Goal: Information Seeking & Learning: Learn about a topic

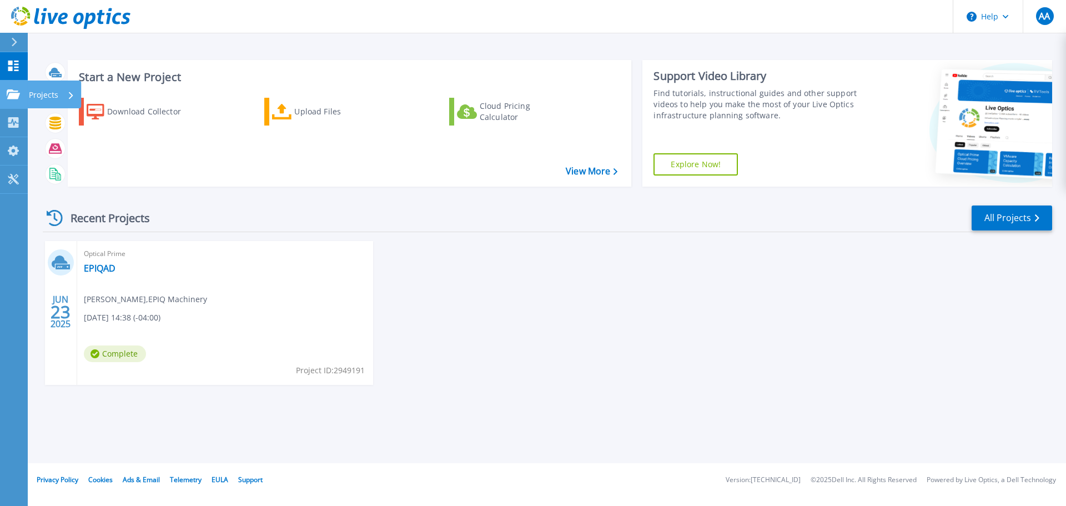
drag, startPoint x: 6, startPoint y: 96, endPoint x: 19, endPoint y: 97, distance: 13.3
click at [6, 96] on link "Projects Projects" at bounding box center [14, 94] width 28 height 28
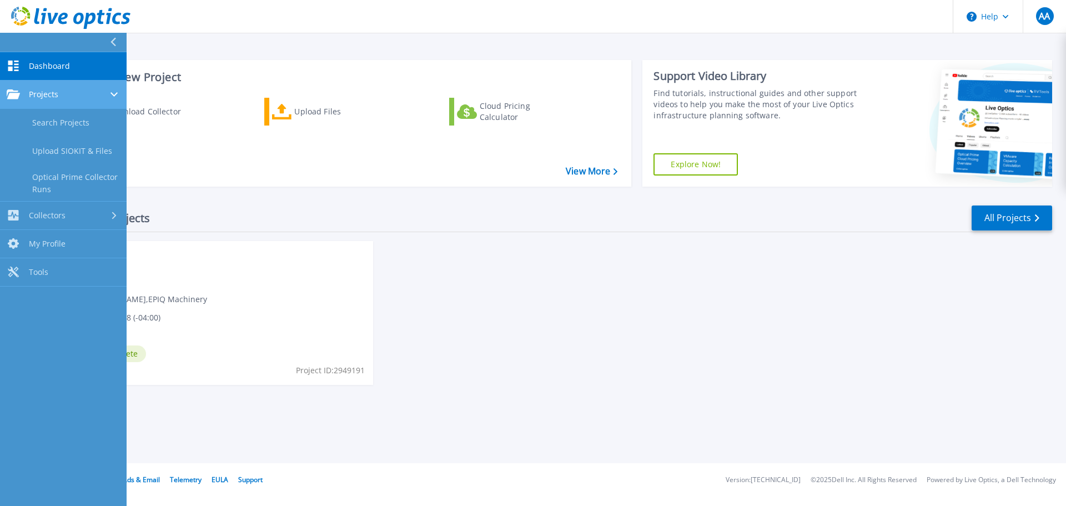
click at [72, 100] on link "Projects Projects" at bounding box center [63, 94] width 127 height 28
click at [75, 101] on link "Projects Projects" at bounding box center [63, 94] width 127 height 28
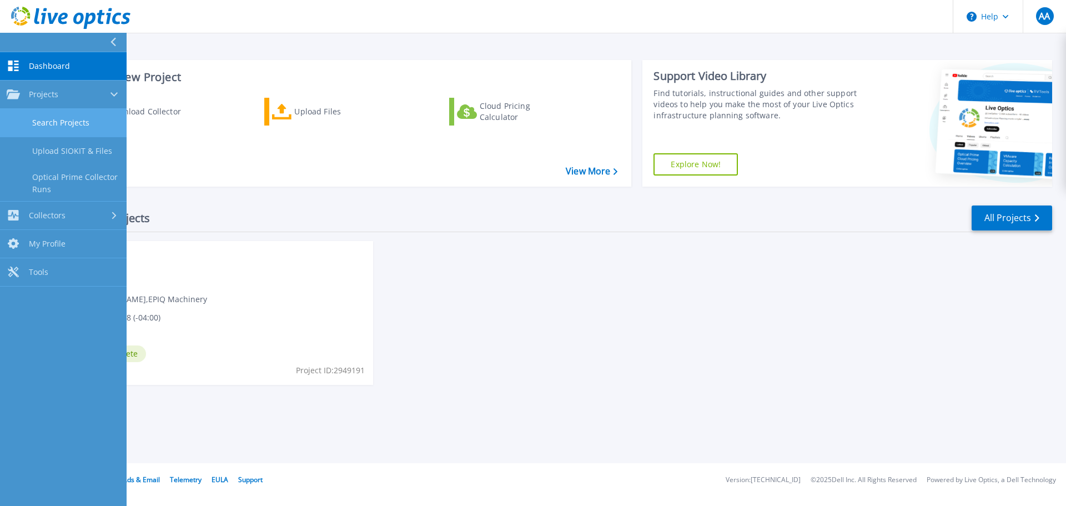
click at [84, 120] on link "Search Projects" at bounding box center [63, 123] width 127 height 28
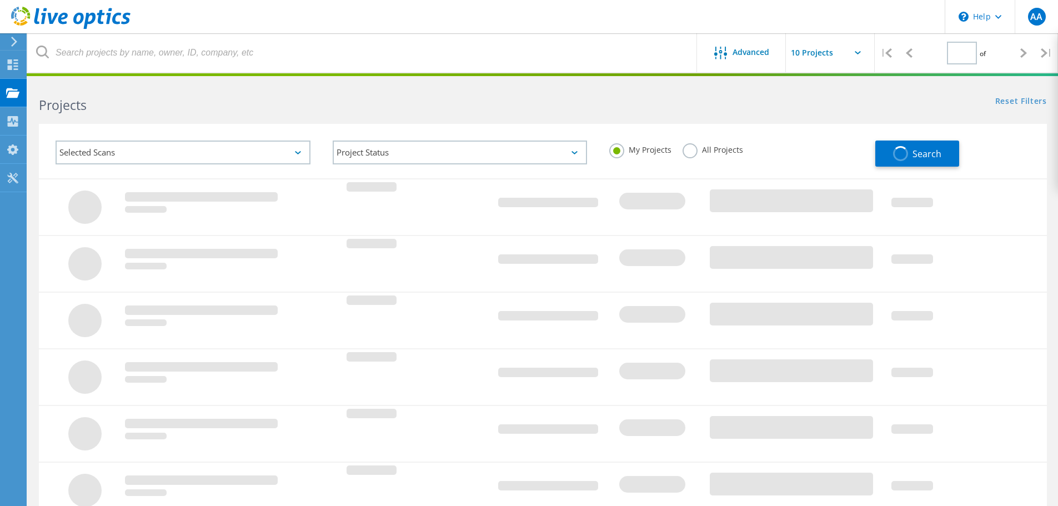
type input "1"
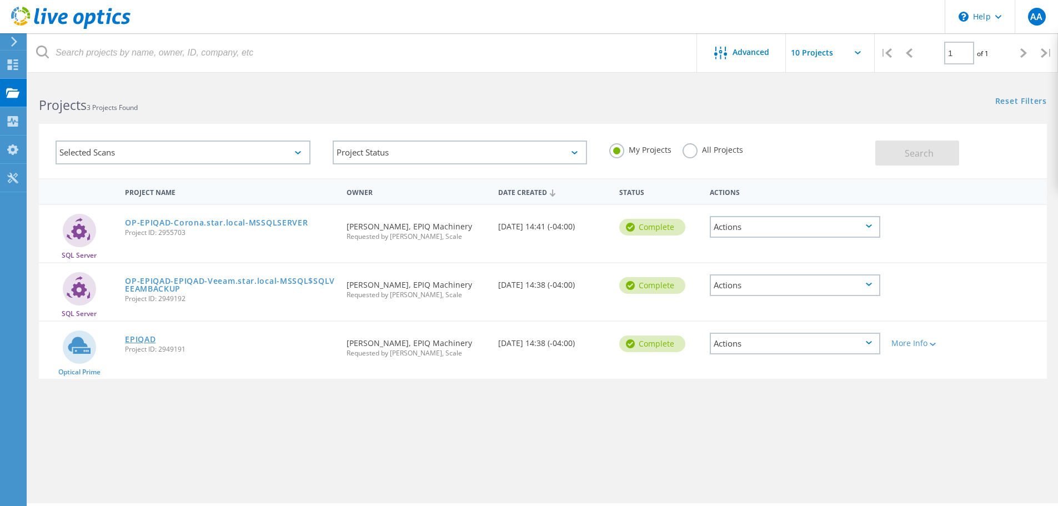
click at [137, 340] on link "EPIQAD" at bounding box center [140, 339] width 31 height 8
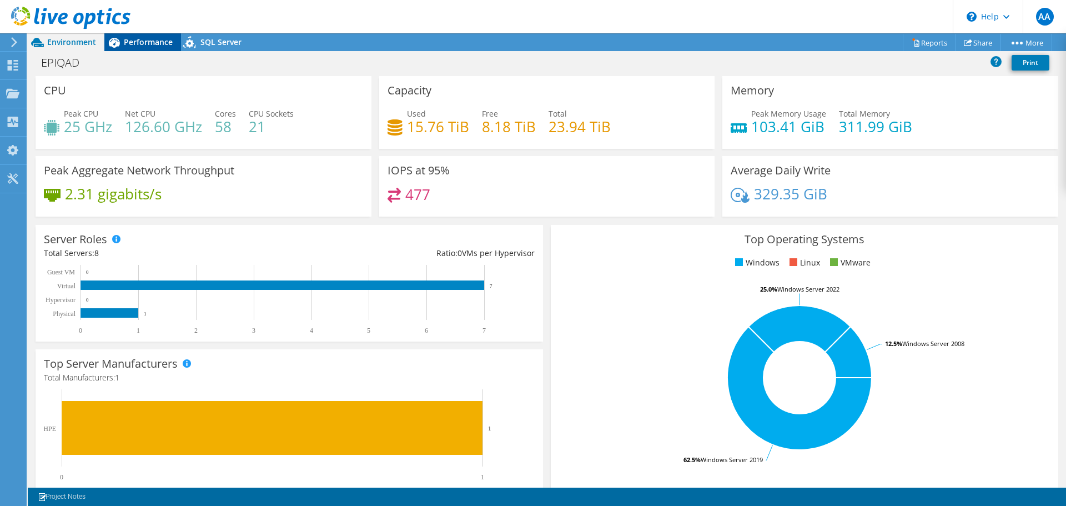
click at [153, 41] on span "Performance" at bounding box center [148, 42] width 49 height 11
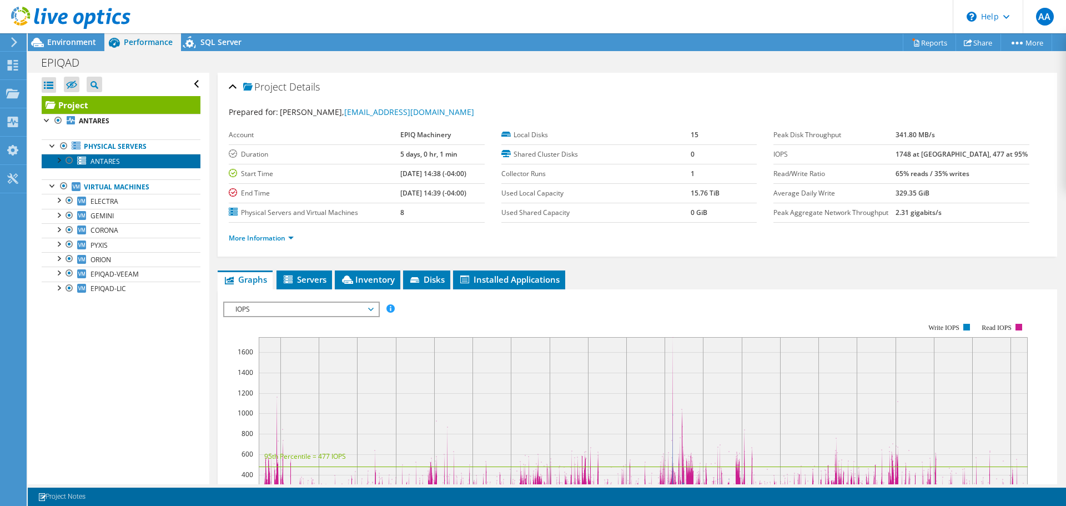
click at [109, 162] on span "ANTARES" at bounding box center [104, 161] width 29 height 9
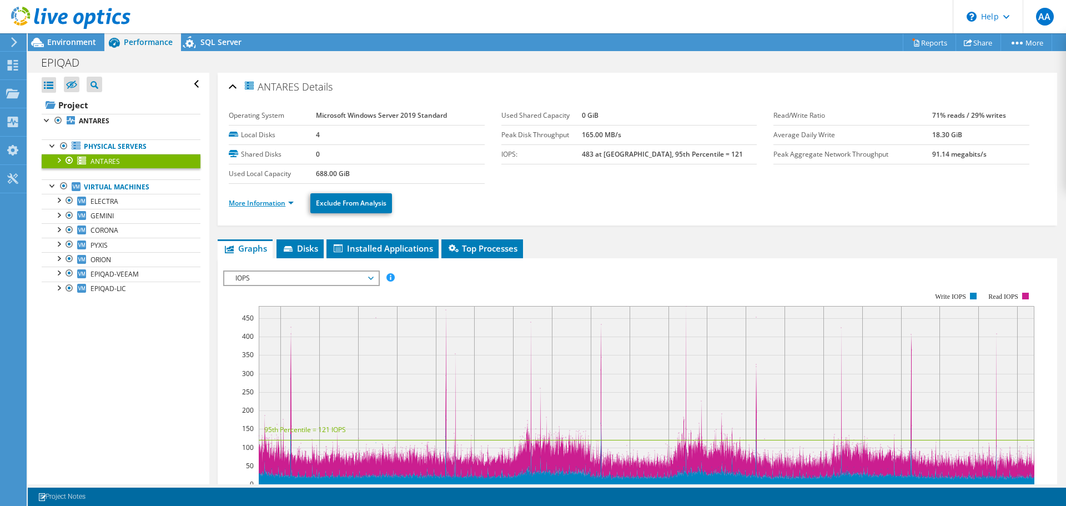
click at [265, 204] on link "More Information" at bounding box center [261, 202] width 65 height 9
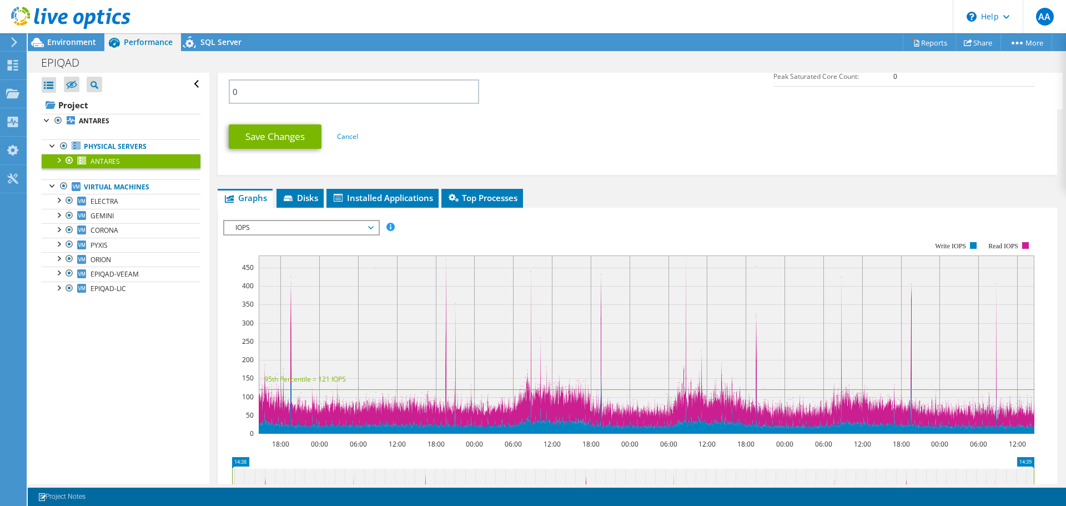
scroll to position [555, 0]
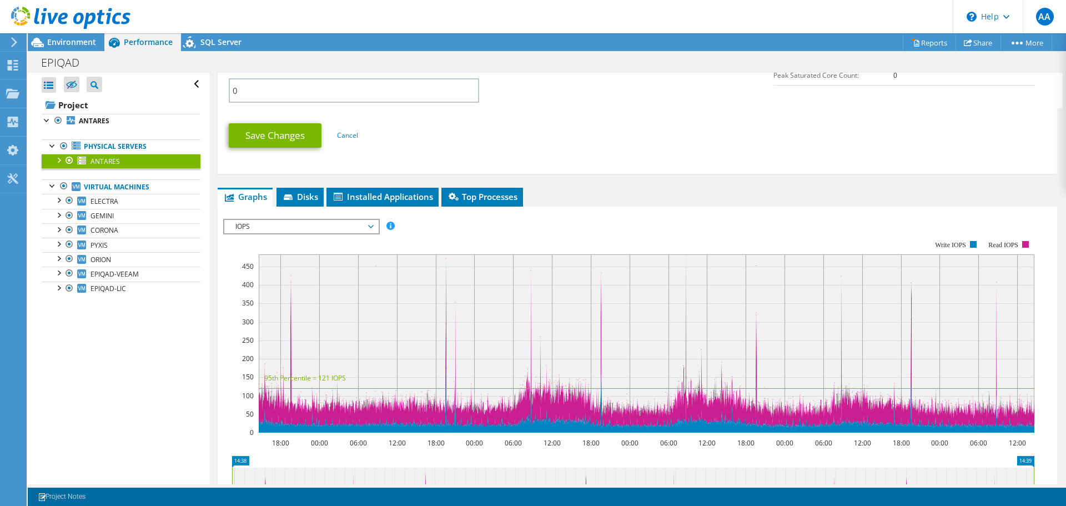
click at [371, 226] on span "IOPS" at bounding box center [301, 226] width 143 height 13
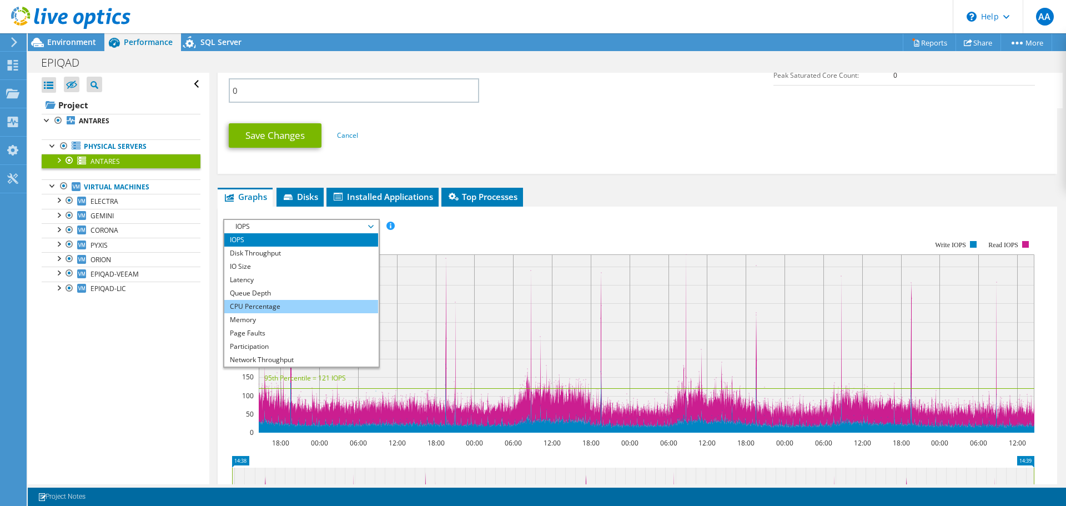
click at [284, 306] on li "CPU Percentage" at bounding box center [301, 306] width 154 height 13
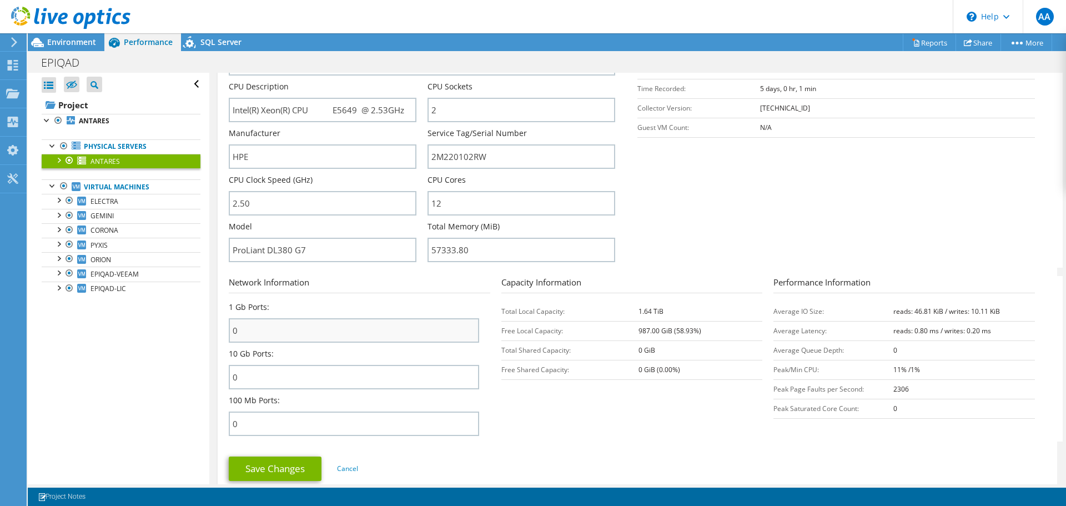
scroll to position [167, 0]
